Goal: Task Accomplishment & Management: Use online tool/utility

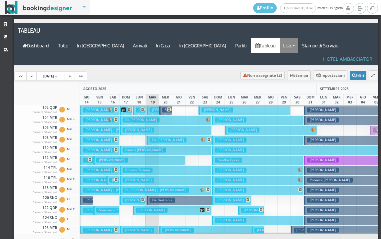
click at [298, 38] on link "Liste" at bounding box center [289, 45] width 18 height 15
click at [299, 76] on link "Foglio Pulizie" at bounding box center [304, 82] width 48 height 12
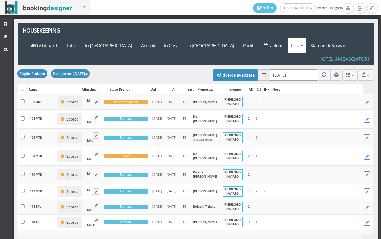
click at [276, 69] on input "[DATE]" at bounding box center [294, 74] width 48 height 11
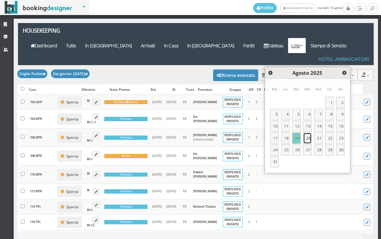
click at [307, 142] on link "20" at bounding box center [307, 137] width 9 height 11
type input "20/08/2025"
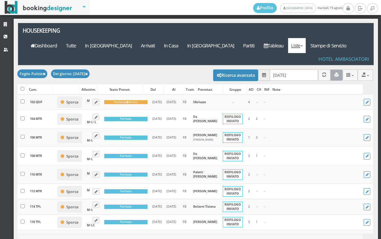
click at [331, 69] on button "button" at bounding box center [337, 74] width 12 height 11
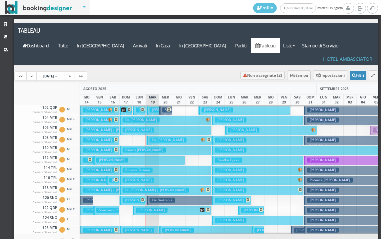
click at [166, 137] on h3 "De Bartolo Domenico" at bounding box center [168, 139] width 37 height 5
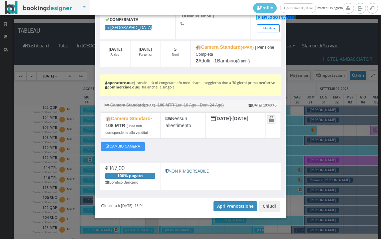
scroll to position [61, 0]
click at [230, 203] on link "Apri Prenotazione" at bounding box center [236, 206] width 44 height 10
click at [265, 204] on button "Chiudi" at bounding box center [269, 205] width 21 height 11
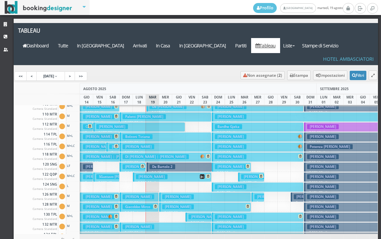
scroll to position [0, 0]
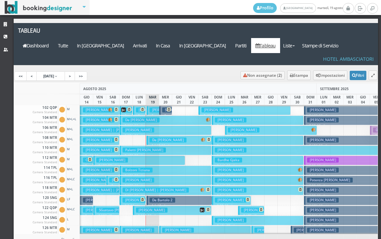
click at [166, 197] on h3 "De Bartolo 2" at bounding box center [163, 199] width 26 height 5
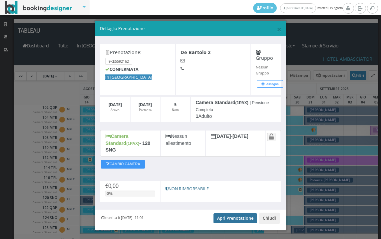
click at [223, 213] on link "Apri Prenotazione" at bounding box center [236, 218] width 44 height 10
click at [220, 214] on link "Apri Prenotazione" at bounding box center [236, 218] width 44 height 10
click at [277, 29] on span "×" at bounding box center [279, 28] width 5 height 11
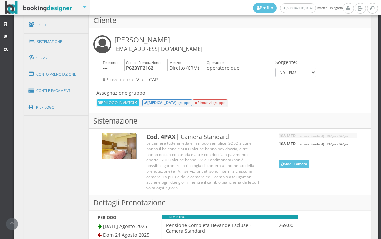
scroll to position [444, 0]
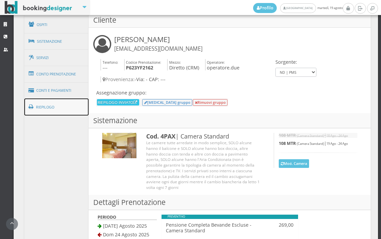
click at [66, 106] on link "Riepilogo" at bounding box center [56, 106] width 65 height 17
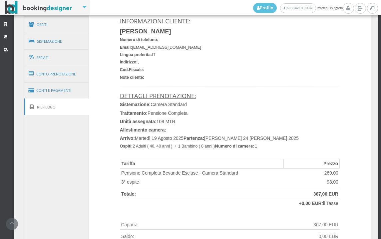
scroll to position [408, 0]
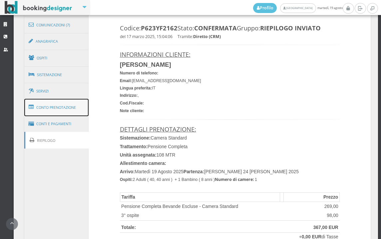
click at [66, 105] on link "Conto Prenotazione" at bounding box center [56, 107] width 65 height 17
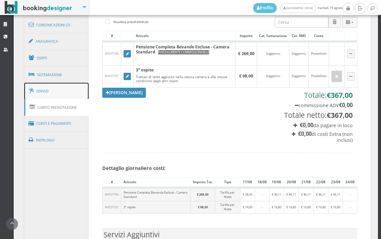
click at [60, 93] on link "Servizi" at bounding box center [56, 91] width 65 height 17
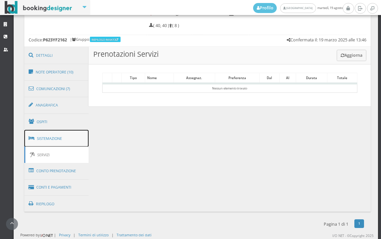
click at [46, 141] on link "Sistemazione" at bounding box center [56, 138] width 65 height 17
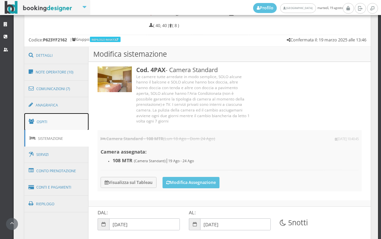
click at [50, 125] on link "Ospiti" at bounding box center [56, 121] width 65 height 17
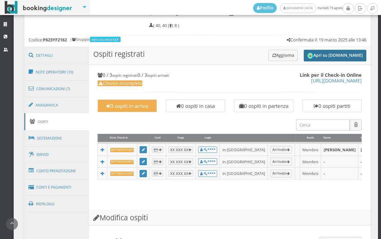
click at [337, 53] on button "Apri su [DOMAIN_NAME]" at bounding box center [335, 56] width 63 height 12
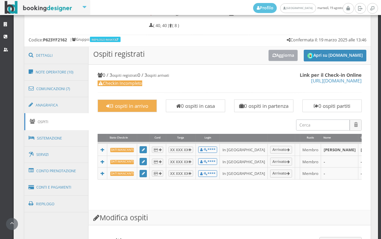
click at [285, 57] on button "Aggiorna" at bounding box center [284, 55] width 30 height 11
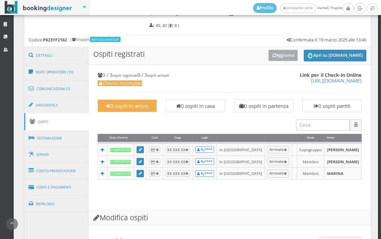
click at [282, 55] on button "Aggiorna" at bounding box center [284, 55] width 30 height 11
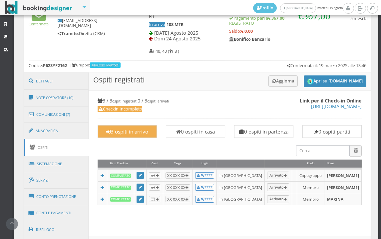
scroll to position [263, 0]
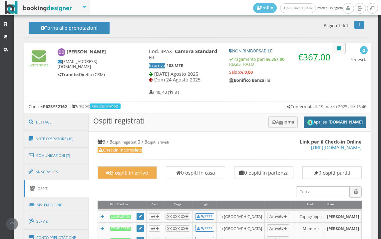
click at [316, 122] on button "Apri su [DOMAIN_NAME]" at bounding box center [335, 122] width 63 height 12
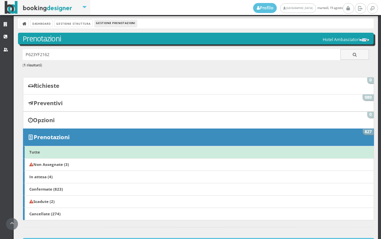
scroll to position [0, 0]
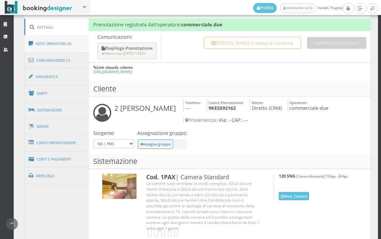
scroll to position [370, 0]
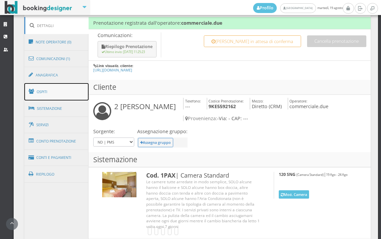
click at [49, 96] on link "Ospiti" at bounding box center [56, 91] width 65 height 17
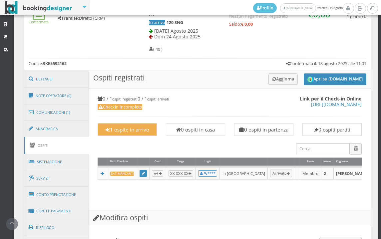
scroll to position [296, 0]
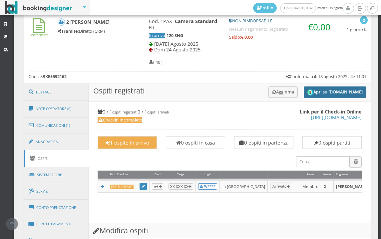
click at [317, 94] on button "Apri su [DOMAIN_NAME]" at bounding box center [335, 92] width 63 height 12
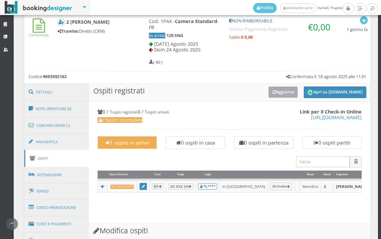
click at [280, 94] on button "Aggiorna" at bounding box center [284, 91] width 30 height 11
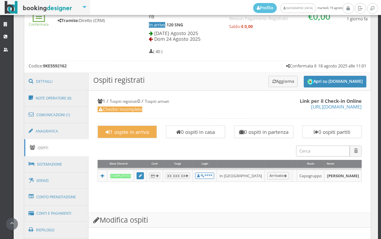
scroll to position [333, 0]
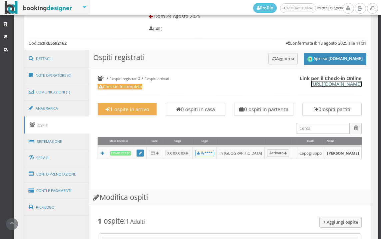
click at [311, 85] on link "[URL][DOMAIN_NAME]" at bounding box center [336, 84] width 51 height 6
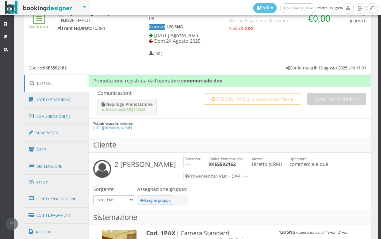
scroll to position [370, 0]
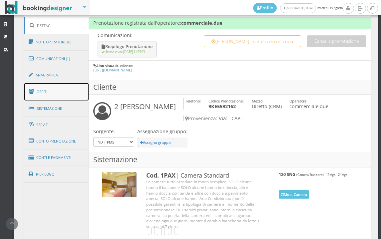
click at [50, 91] on link "Ospiti" at bounding box center [56, 91] width 65 height 17
